Goal: Task Accomplishment & Management: Complete application form

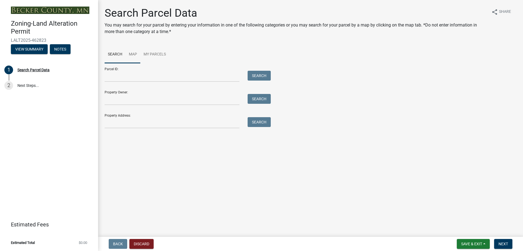
click at [136, 54] on link "Map" at bounding box center [133, 54] width 15 height 17
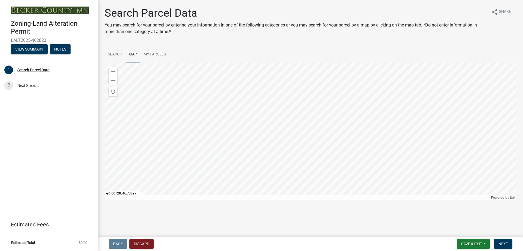
click at [266, 173] on div at bounding box center [311, 131] width 412 height 136
click at [113, 71] on span at bounding box center [113, 71] width 4 height 4
click at [118, 52] on link "Search" at bounding box center [115, 54] width 21 height 17
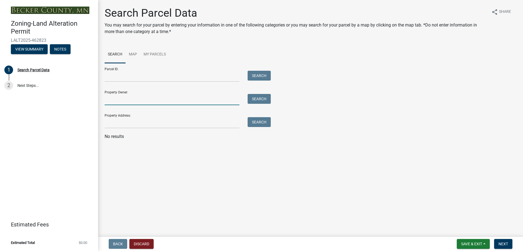
click at [143, 103] on input "Property Owner:" at bounding box center [172, 99] width 135 height 11
type input "o"
click at [265, 100] on button "Search" at bounding box center [259, 99] width 23 height 10
click at [178, 104] on input "[PERSON_NAME]" at bounding box center [172, 99] width 135 height 11
type input "[PERSON_NAME]"
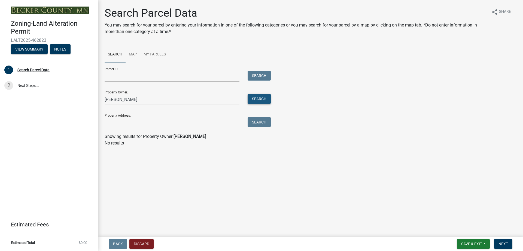
click at [269, 100] on button "Search" at bounding box center [259, 99] width 23 height 10
click at [183, 94] on div "Property Owner: [PERSON_NAME] Search" at bounding box center [187, 95] width 164 height 19
click at [135, 95] on input "[PERSON_NAME]" at bounding box center [172, 99] width 135 height 11
drag, startPoint x: 137, startPoint y: 99, endPoint x: 63, endPoint y: 99, distance: 73.9
click at [64, 100] on div "Zoning-Land Alteration Permit LALT2025-462823 View Summary Notes 1 Search Parce…" at bounding box center [261, 125] width 523 height 251
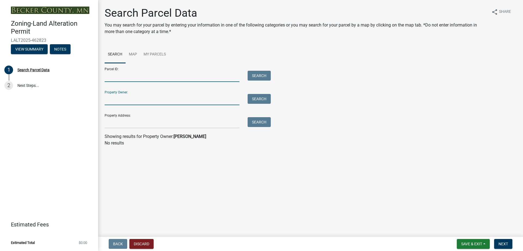
click at [165, 79] on input "Parcel ID:" at bounding box center [172, 76] width 135 height 11
click at [168, 75] on input "Parcel ID:" at bounding box center [172, 76] width 135 height 11
paste input "191465604"
type input "191465604"
click at [262, 76] on button "Search" at bounding box center [259, 76] width 23 height 10
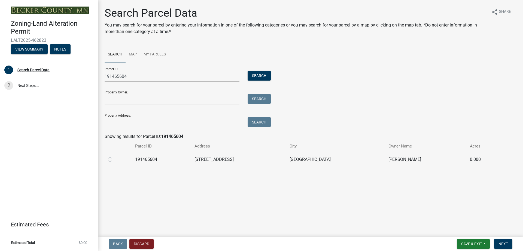
click at [114, 156] on label at bounding box center [114, 156] width 0 height 0
click at [114, 159] on input "radio" at bounding box center [116, 158] width 4 height 4
radio input "true"
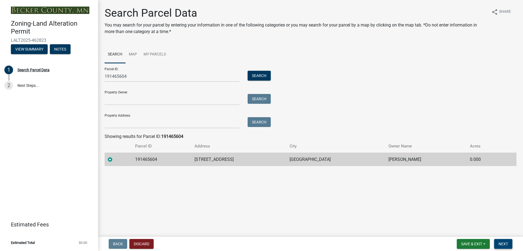
click at [506, 243] on span "Next" at bounding box center [504, 243] width 10 height 4
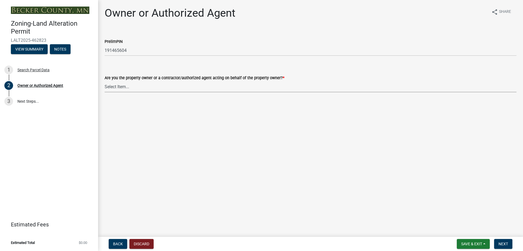
click at [135, 86] on select "Select Item... Property Owner Authorized Agent" at bounding box center [311, 86] width 412 height 11
click at [105, 81] on select "Select Item... Property Owner Authorized Agent" at bounding box center [311, 86] width 412 height 11
select select "4efd353e-d323-410a-8a7d-c8ce5c92be7a"
click at [504, 242] on span "Next" at bounding box center [504, 243] width 10 height 4
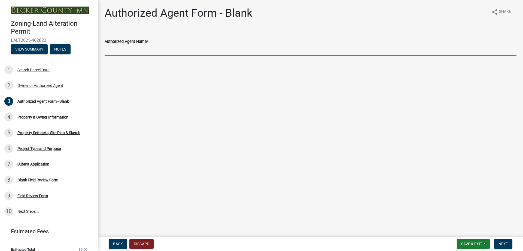
click at [149, 47] on input "Authorized Agent Name *" at bounding box center [311, 50] width 412 height 11
type input "[PERSON_NAME]"
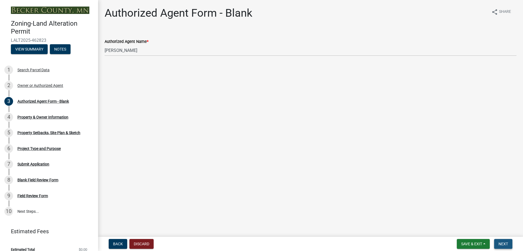
click at [507, 244] on span "Next" at bounding box center [504, 243] width 10 height 4
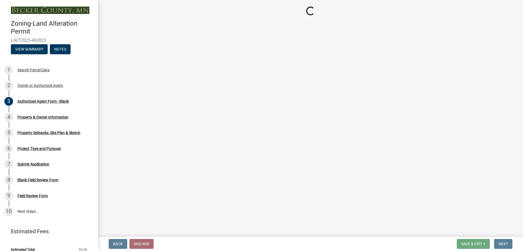
select select "5f41a604-8b91-453d-8de3-98cc9e8acc9b"
select select "7bf49810-9cd0-4dc5-ae51-e12a7ee5b281"
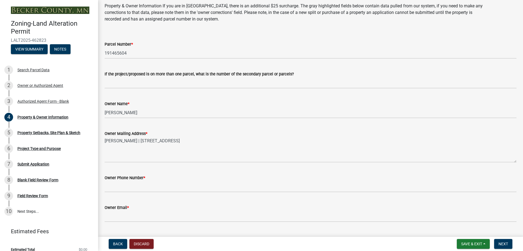
scroll to position [27, 0]
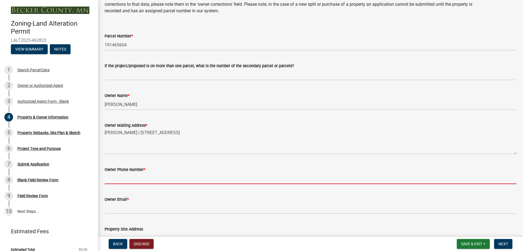
click at [139, 177] on input "Owner Phone Number *" at bounding box center [311, 178] width 412 height 11
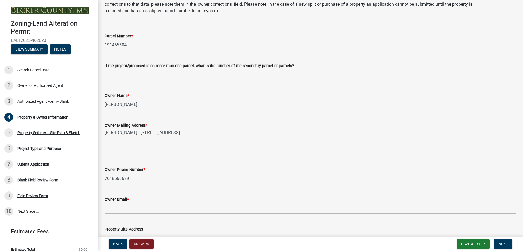
type input "7018660679"
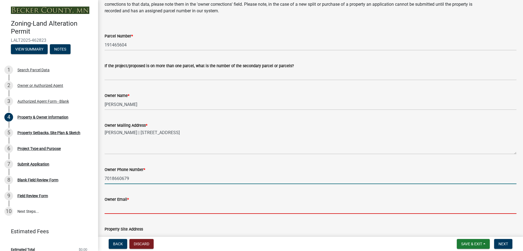
click at [139, 205] on input "Owner Email *" at bounding box center [311, 207] width 412 height 11
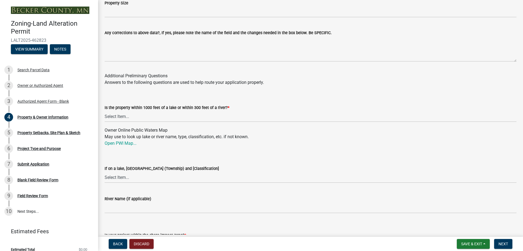
scroll to position [518, 0]
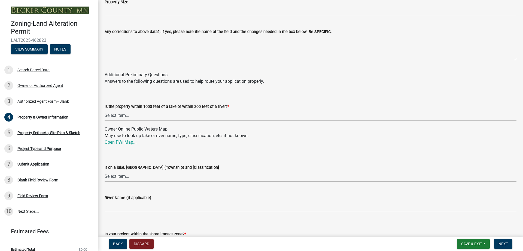
type input "[EMAIL_ADDRESS][DOMAIN_NAME]"
click at [161, 116] on select "Select Item... Yes No" at bounding box center [311, 115] width 412 height 11
click at [105, 110] on select "Select Item... Yes No" at bounding box center [311, 115] width 412 height 11
select select "d4d80fd2-4592-4b42-b162-92c6ae87a66c"
click at [125, 143] on link "Open PWI Map..." at bounding box center [121, 141] width 32 height 5
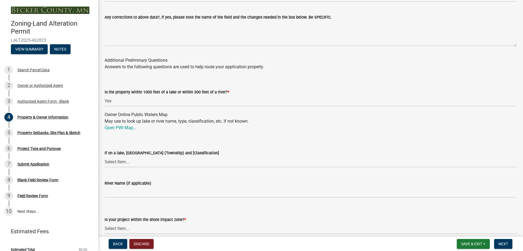
scroll to position [545, 0]
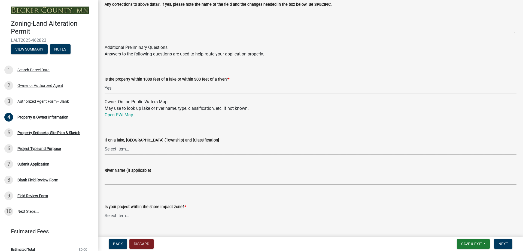
click at [132, 150] on select "Select Item... [GEOGRAPHIC_DATA] is not listed below [GEOGRAPHIC_DATA] ([GEOGRA…" at bounding box center [311, 148] width 412 height 11
click at [105, 143] on select "Select Item... [GEOGRAPHIC_DATA] is not listed below [GEOGRAPHIC_DATA] ([GEOGRA…" at bounding box center [311, 148] width 412 height 11
select select "008fcb4e-37e9-4654-9dd4-f81661f6f1ec"
click at [184, 217] on select "Select Item... No: I am outside of the shore impact zone for a lake or river. Y…" at bounding box center [311, 215] width 412 height 11
click at [105, 210] on select "Select Item... No: I am outside of the shore impact zone for a lake or river. Y…" at bounding box center [311, 215] width 412 height 11
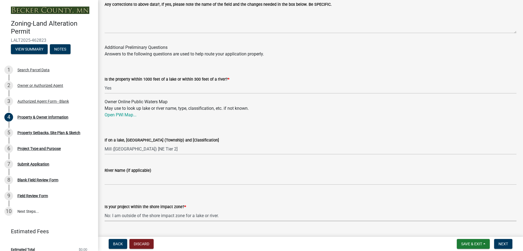
select select "a20b5604-88ec-44b1-8277-10e6e0ae6ac6"
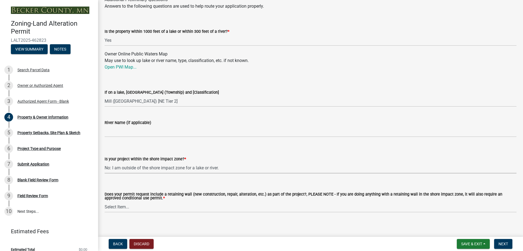
scroll to position [597, 0]
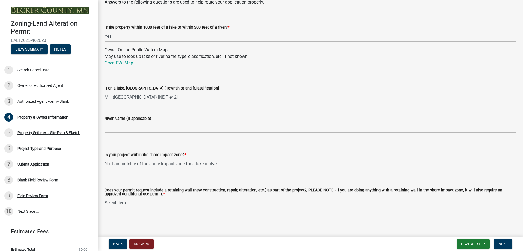
click at [191, 162] on select "Select Item... No: I am outside of the shore impact zone for a lake or river. Y…" at bounding box center [311, 163] width 412 height 11
click at [105, 158] on select "Select Item... No: I am outside of the shore impact zone for a lake or river. Y…" at bounding box center [311, 163] width 412 height 11
click at [186, 179] on div "Does your permit request include a retaining wall (new construction, repair, al…" at bounding box center [311, 191] width 412 height 34
click at [172, 205] on select "Select Item... Yes No" at bounding box center [311, 202] width 412 height 11
click at [105, 197] on select "Select Item... Yes No" at bounding box center [311, 202] width 412 height 11
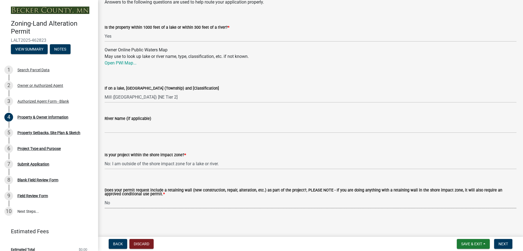
select select "c1c19f9b-ed98-4a80-b19c-b5d7b660d61e"
click at [214, 169] on wm-data-entity-input "Is your project within the shore impact zone? * Select Item... No: I am outside…" at bounding box center [311, 155] width 412 height 37
click at [208, 187] on form "Does your permit request include a retaining wall (new construction, repair, al…" at bounding box center [311, 195] width 412 height 26
click at [503, 243] on span "Next" at bounding box center [504, 243] width 10 height 4
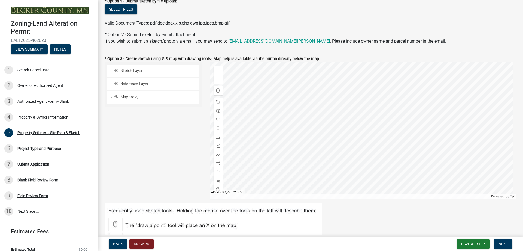
scroll to position [109, 0]
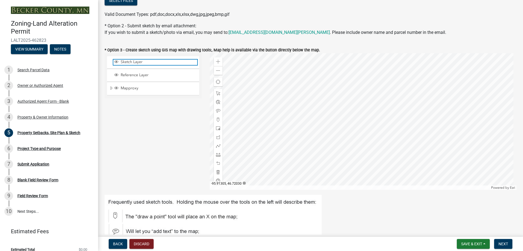
click at [128, 63] on span "Sketch Layer" at bounding box center [158, 61] width 78 height 5
click at [218, 120] on span at bounding box center [218, 119] width 4 height 4
click at [379, 140] on div at bounding box center [363, 121] width 307 height 136
click at [379, 120] on div at bounding box center [363, 121] width 307 height 136
click at [377, 120] on div at bounding box center [363, 121] width 307 height 136
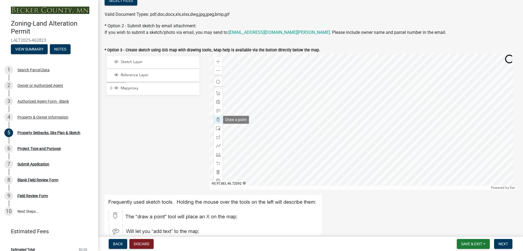
click at [219, 119] on span at bounding box center [218, 119] width 4 height 4
click at [216, 119] on span at bounding box center [218, 119] width 4 height 4
click at [375, 122] on div at bounding box center [363, 121] width 307 height 136
click at [378, 118] on div at bounding box center [363, 121] width 307 height 136
click at [129, 62] on span "Sketch Layer" at bounding box center [158, 61] width 78 height 5
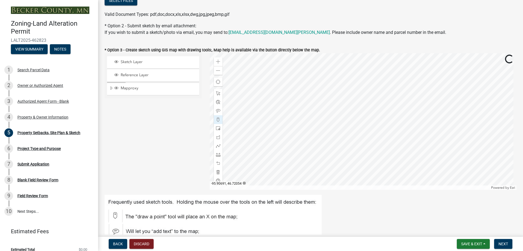
click at [378, 130] on div at bounding box center [363, 121] width 307 height 136
click at [378, 116] on div at bounding box center [363, 121] width 307 height 136
click at [378, 115] on div at bounding box center [363, 121] width 307 height 136
click at [378, 109] on div at bounding box center [363, 121] width 307 height 136
click at [378, 106] on div at bounding box center [363, 121] width 307 height 136
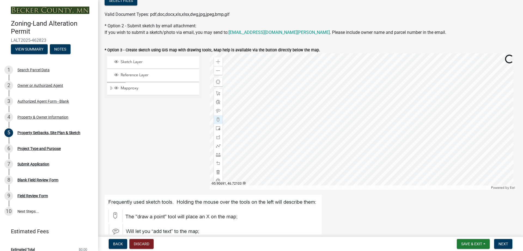
click at [378, 105] on div at bounding box center [363, 121] width 307 height 136
click at [378, 112] on div at bounding box center [363, 121] width 307 height 136
click at [379, 116] on div at bounding box center [363, 121] width 307 height 136
click at [379, 119] on div at bounding box center [363, 121] width 307 height 136
click at [379, 121] on div at bounding box center [363, 121] width 307 height 136
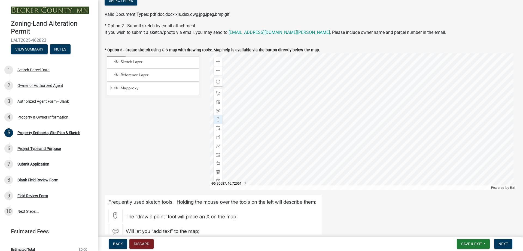
click at [379, 123] on div at bounding box center [363, 121] width 307 height 136
click at [219, 108] on div at bounding box center [218, 110] width 9 height 9
click at [384, 114] on div at bounding box center [363, 121] width 307 height 136
click at [219, 93] on div at bounding box center [218, 93] width 9 height 9
click at [389, 111] on div at bounding box center [363, 121] width 307 height 136
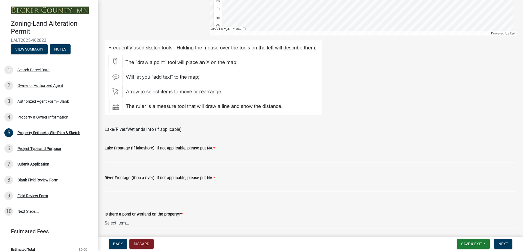
scroll to position [273, 0]
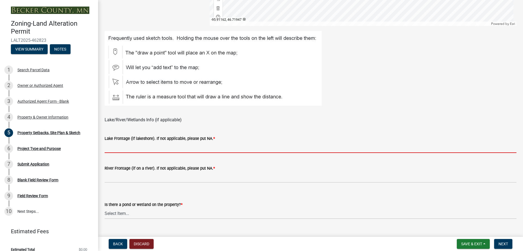
click at [165, 147] on input "Lake Frontage (if lakeshore). If not applicable, please put NA. *" at bounding box center [311, 146] width 412 height 11
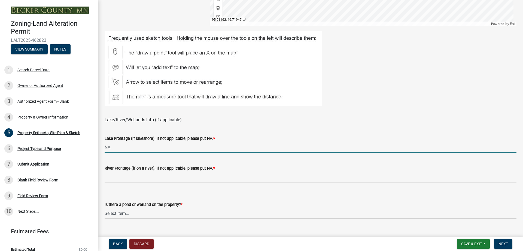
type input "NA"
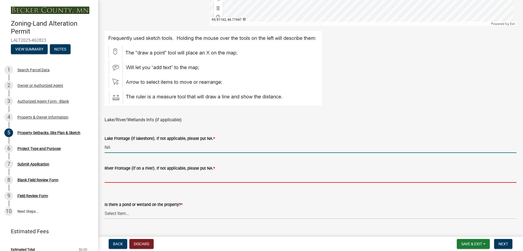
click at [128, 176] on input "River Frontage (if on a river). If not applicable, please put NA. *" at bounding box center [311, 176] width 412 height 11
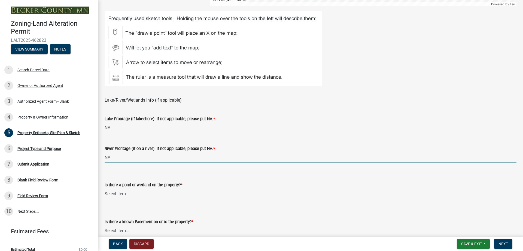
scroll to position [320, 0]
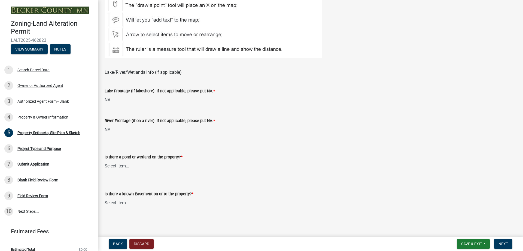
type input "NA"
click at [134, 167] on select "Select Item... Yes No" at bounding box center [311, 165] width 412 height 11
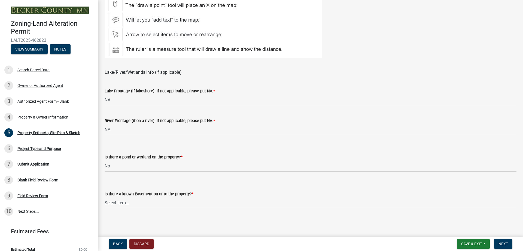
click at [105, 160] on select "Select Item... Yes No" at bounding box center [311, 165] width 412 height 11
select select "023fca83-4df2-42b9-94ed-3498437255e1"
click at [152, 204] on select "Select Item... Yes No" at bounding box center [311, 202] width 412 height 11
click at [105, 197] on select "Select Item... Yes No" at bounding box center [311, 202] width 412 height 11
select select "84ece663-5328-4739-b2f5-2b1393f0600c"
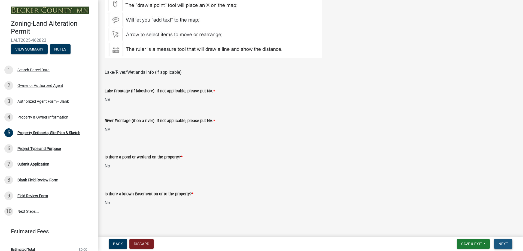
click at [502, 245] on span "Next" at bounding box center [504, 243] width 10 height 4
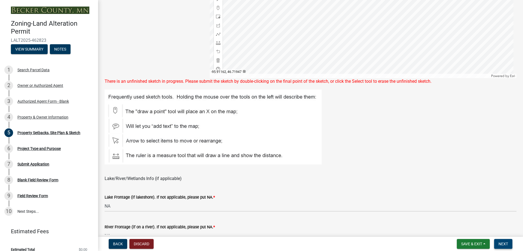
scroll to position [272, 0]
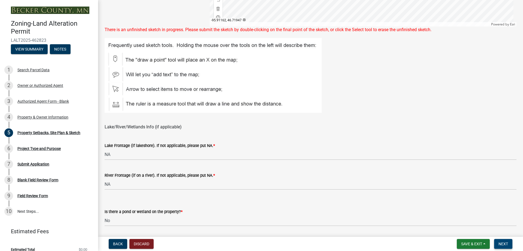
click at [507, 244] on span "Next" at bounding box center [504, 243] width 10 height 4
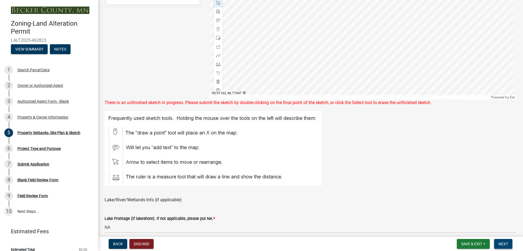
scroll to position [163, 0]
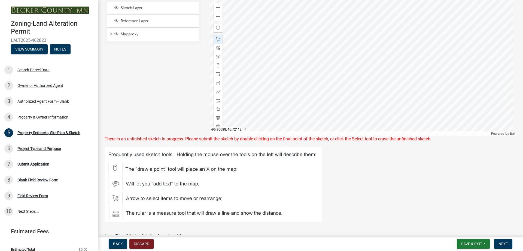
click at [381, 44] on div at bounding box center [363, 67] width 307 height 136
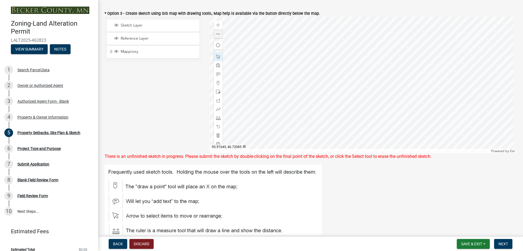
scroll to position [136, 0]
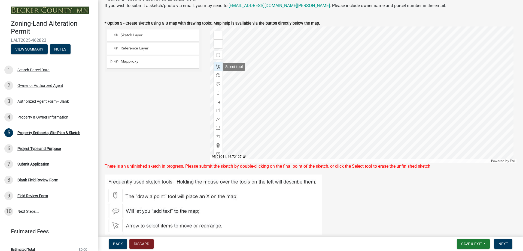
click at [216, 65] on span at bounding box center [218, 66] width 4 height 4
click at [372, 67] on div at bounding box center [363, 94] width 307 height 136
click at [500, 240] on button "Next" at bounding box center [504, 244] width 18 height 10
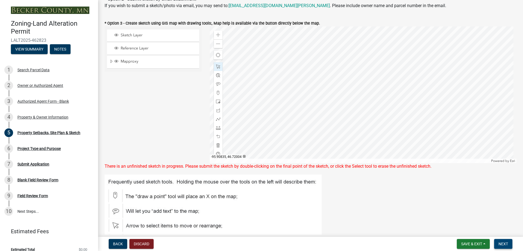
click at [505, 241] on button "Next" at bounding box center [504, 244] width 18 height 10
click at [504, 243] on span "Next" at bounding box center [504, 243] width 10 height 4
click at [217, 145] on span at bounding box center [218, 145] width 4 height 4
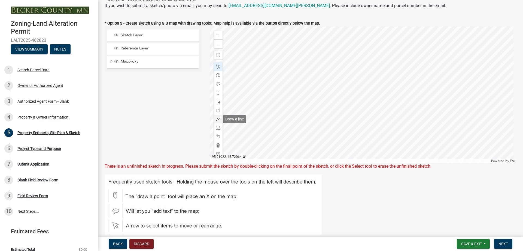
click at [219, 116] on div at bounding box center [218, 118] width 9 height 9
click at [379, 123] on div at bounding box center [363, 94] width 307 height 136
click at [384, 103] on div at bounding box center [363, 94] width 307 height 136
click at [380, 81] on div at bounding box center [363, 94] width 307 height 136
click at [379, 81] on div at bounding box center [363, 94] width 307 height 136
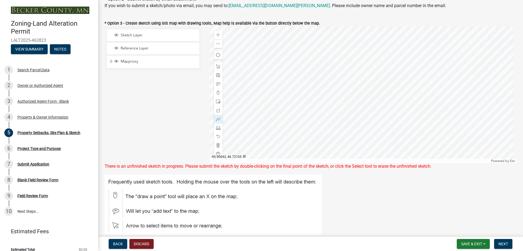
click at [379, 81] on div at bounding box center [363, 94] width 307 height 136
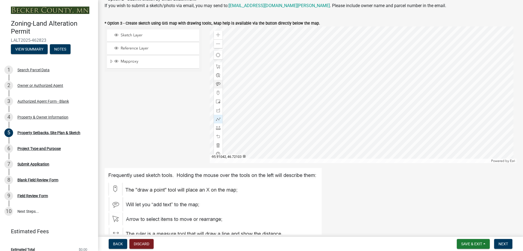
click at [219, 85] on span at bounding box center [218, 84] width 4 height 4
click at [218, 82] on span at bounding box center [218, 84] width 4 height 4
click at [391, 98] on div at bounding box center [363, 94] width 307 height 136
click at [504, 241] on span "Next" at bounding box center [504, 243] width 10 height 4
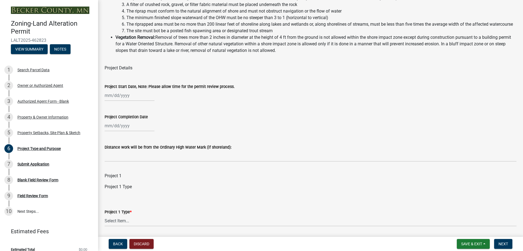
scroll to position [109, 0]
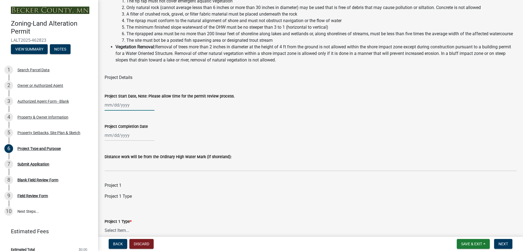
click at [135, 110] on div at bounding box center [130, 104] width 50 height 11
select select "8"
select select "2025"
click at [229, 80] on div "Project Details" at bounding box center [311, 74] width 412 height 13
click at [130, 110] on div at bounding box center [130, 104] width 50 height 11
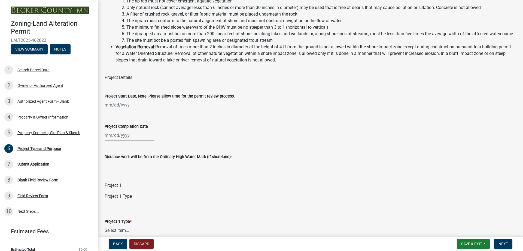
select select "8"
select select "2025"
click at [136, 156] on div "14" at bounding box center [136, 151] width 9 height 9
type input "[DATE]"
click at [117, 141] on div at bounding box center [130, 134] width 50 height 11
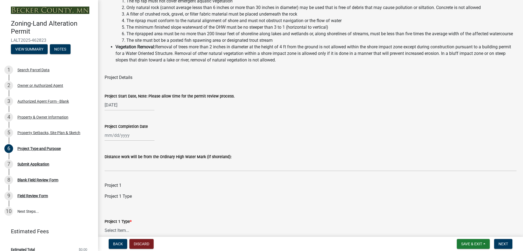
select select "8"
select select "2025"
click at [137, 195] on div "21" at bounding box center [136, 190] width 9 height 9
type input "[DATE]"
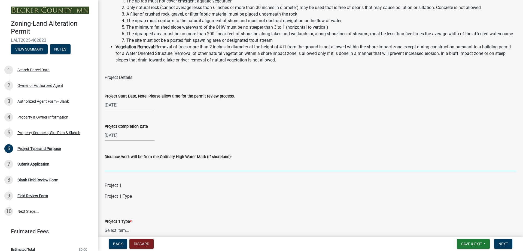
click at [209, 171] on input "Distance work will be from the Ordinary High Water Mark (if shoreland):" at bounding box center [311, 165] width 412 height 11
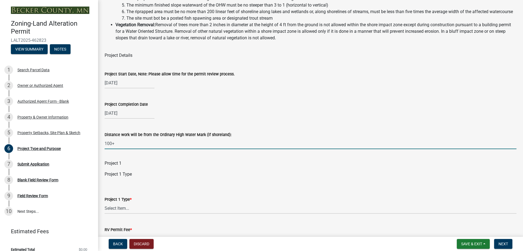
scroll to position [136, 0]
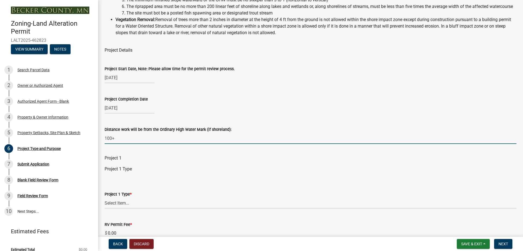
type input "100+"
click at [129, 205] on select "Select Item... Beach Sand Blanket (installation, repair, or replacement) Fill O…" at bounding box center [311, 202] width 412 height 11
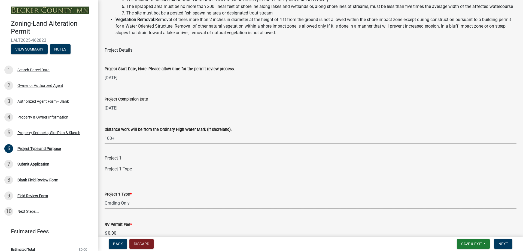
click at [105, 204] on select "Select Item... Beach Sand Blanket (installation, repair, or replacement) Fill O…" at bounding box center [311, 202] width 412 height 11
select select "bc80422a-3430-4945-924c-ab9dfd7e4d18"
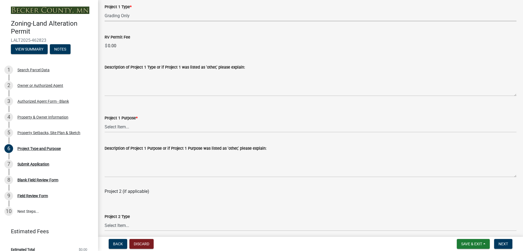
scroll to position [327, 0]
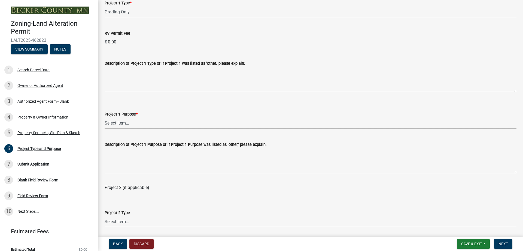
click at [150, 125] on select "Select Item... Beach Sand Blanket Clear Land Driveway or Road Elevate Building …" at bounding box center [311, 122] width 412 height 11
click at [105, 124] on select "Select Item... Beach Sand Blanket Clear Land Driveway or Road Elevate Building …" at bounding box center [311, 122] width 412 height 11
select select "5acdfad6-7ebf-456f-afe3-0d0bb667b9ef"
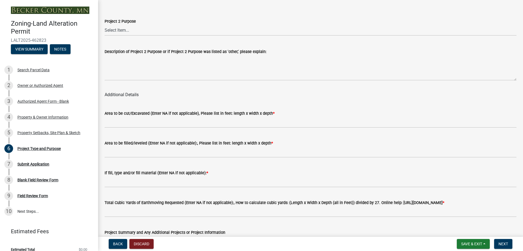
scroll to position [600, 0]
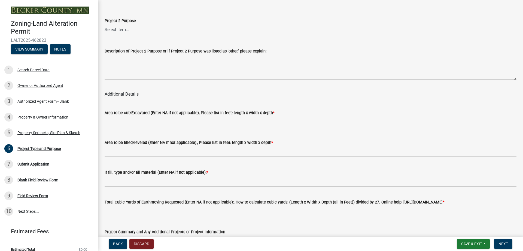
click at [155, 127] on input "Area to be cut/Excavated (Enter NA if not applicable), Please list in feet: len…" at bounding box center [311, 121] width 412 height 11
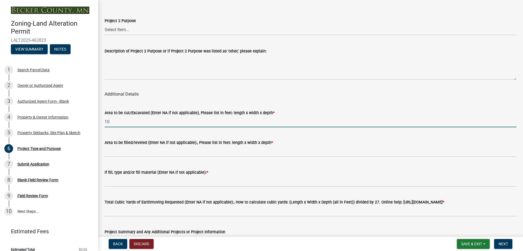
type input "1"
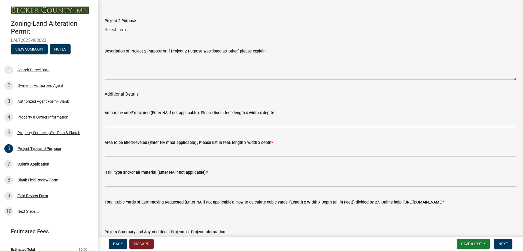
type input "1"
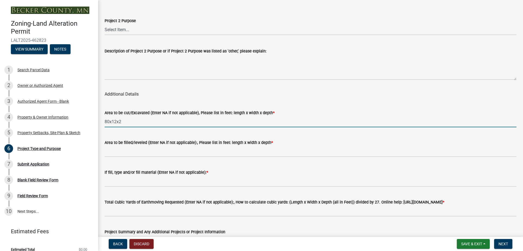
type input "80x12x2"
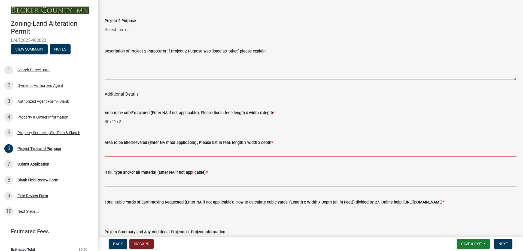
click at [139, 157] on input "Area to be filled/leveled (Enter NA if not applicable):, Please list in feet: l…" at bounding box center [311, 151] width 412 height 11
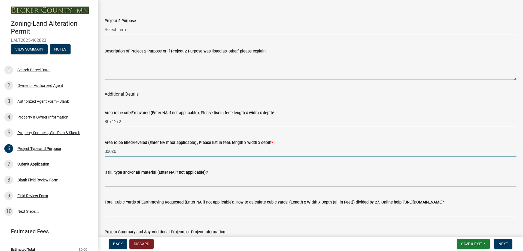
type input "0x0x0"
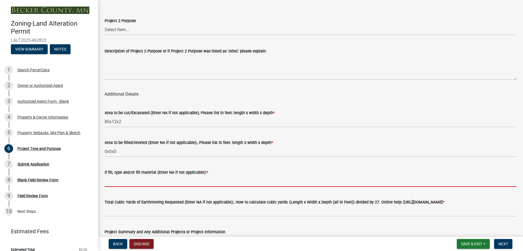
click at [142, 186] on input "If fill, type and/or fill material (Enter NA if not applicable): *" at bounding box center [311, 180] width 412 height 11
click at [135, 186] on input "If fill, type and/or fill material (Enter NA if not applicable): *" at bounding box center [311, 180] width 412 height 11
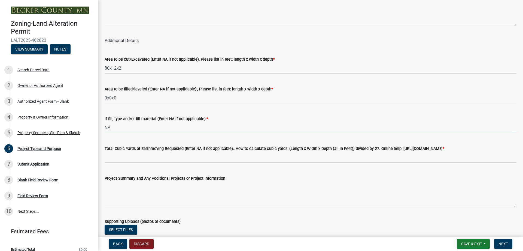
scroll to position [654, 0]
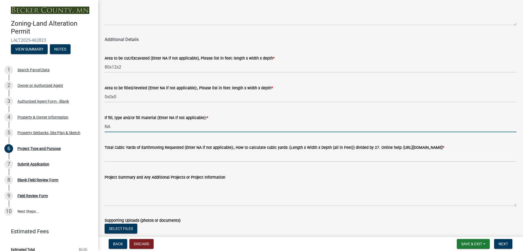
type input "NA"
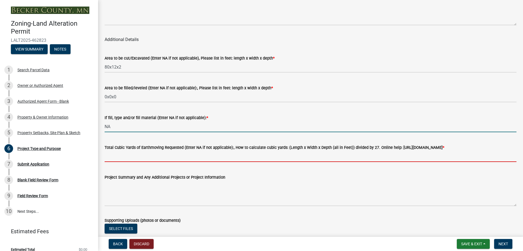
click at [144, 162] on input "Total Cubic Yards of Earthmoving Requested (Enter NA if not applicable):, How t…" at bounding box center [311, 155] width 412 height 11
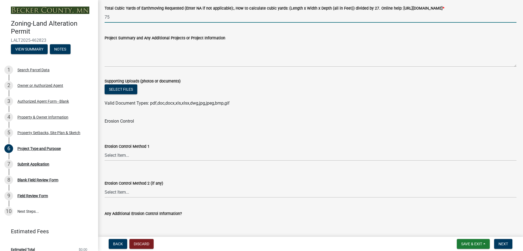
scroll to position [833, 0]
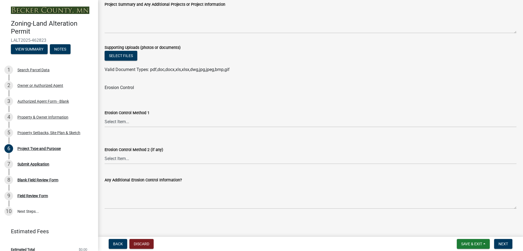
type input "75"
click at [149, 121] on select "Select Item... Sod Seed Only Mulch Only Stake-Sod Seed & Mulch Other (Please sp…" at bounding box center [311, 121] width 412 height 11
click at [105, 116] on select "Select Item... Sod Seed Only Mulch Only Stake-Sod Seed & Mulch Other (Please sp…" at bounding box center [311, 121] width 412 height 11
select select "0f4af7c1-f601-4ba5-bc0f-6141649bfec2"
click at [131, 158] on select "Select Item... No Additional Methods Sod Seed Only Mulch Only Stake-Sod Seed & …" at bounding box center [311, 158] width 412 height 11
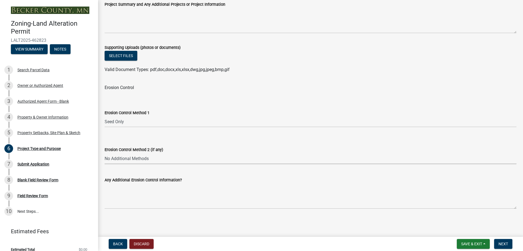
click at [105, 153] on select "Select Item... No Additional Methods Sod Seed Only Mulch Only Stake-Sod Seed & …" at bounding box center [311, 158] width 412 height 11
select select "0e727282-4948-4d51-bd92-dd01ec9f91be"
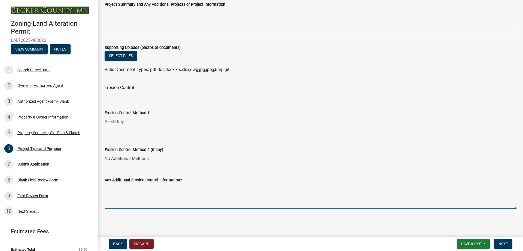
click at [160, 202] on textarea "Any Additional Erosion Control Information?" at bounding box center [311, 196] width 412 height 26
type textarea "C"
type textarea "S"
type textarea "W"
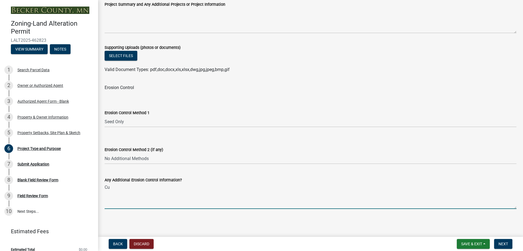
type textarea "C"
click at [168, 201] on textarea "Any Additional Erosion Control Information?" at bounding box center [311, 196] width 412 height 26
type textarea "Silt fence if needed."
click at [503, 241] on span "Next" at bounding box center [504, 243] width 10 height 4
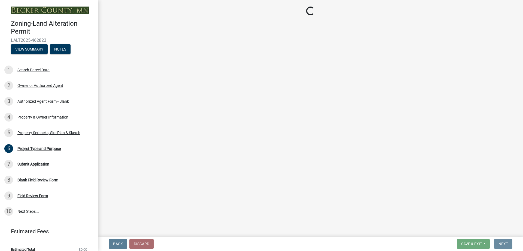
scroll to position [0, 0]
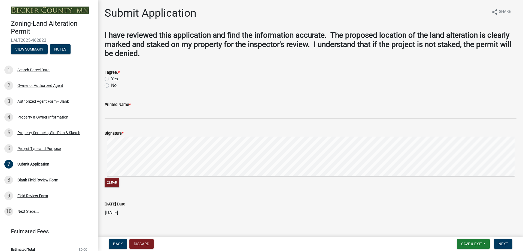
click at [111, 79] on label "Yes" at bounding box center [114, 79] width 7 height 7
click at [111, 79] on input "Yes" at bounding box center [113, 78] width 4 height 4
radio input "true"
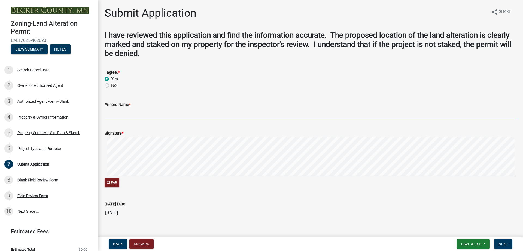
click at [123, 113] on input "Printed Name *" at bounding box center [311, 113] width 412 height 11
type input "[PERSON_NAME]"
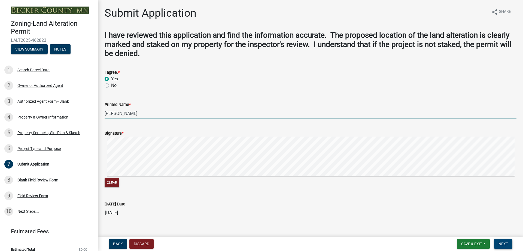
click at [509, 243] on button "Next" at bounding box center [504, 244] width 18 height 10
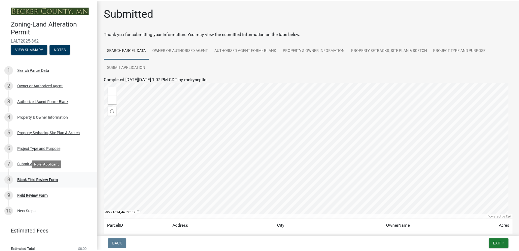
scroll to position [7, 0]
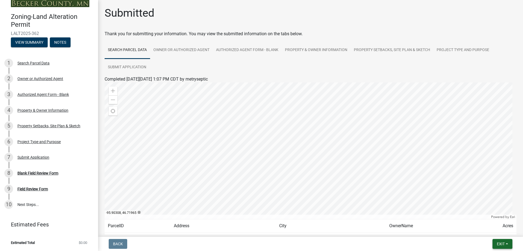
click at [498, 243] on span "Exit" at bounding box center [501, 243] width 8 height 4
click at [483, 230] on button "Save & Exit" at bounding box center [491, 229] width 44 height 13
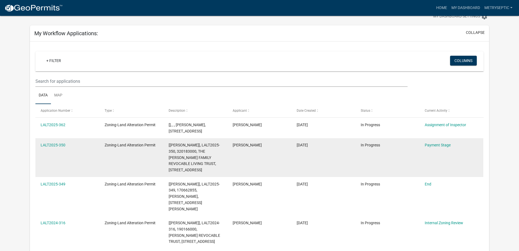
scroll to position [27, 0]
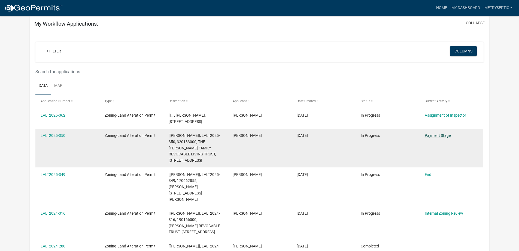
click at [435, 136] on link "Payment Stage" at bounding box center [438, 135] width 26 height 4
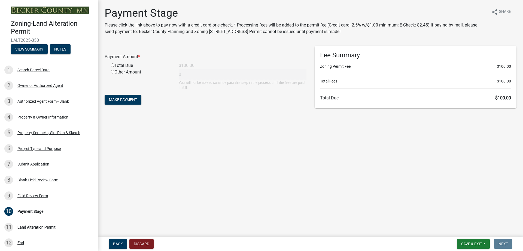
click at [112, 65] on input "radio" at bounding box center [113, 65] width 4 height 4
radio input "true"
type input "100"
click at [129, 99] on span "Make Payment" at bounding box center [123, 99] width 28 height 4
